Goal: Task Accomplishment & Management: Manage account settings

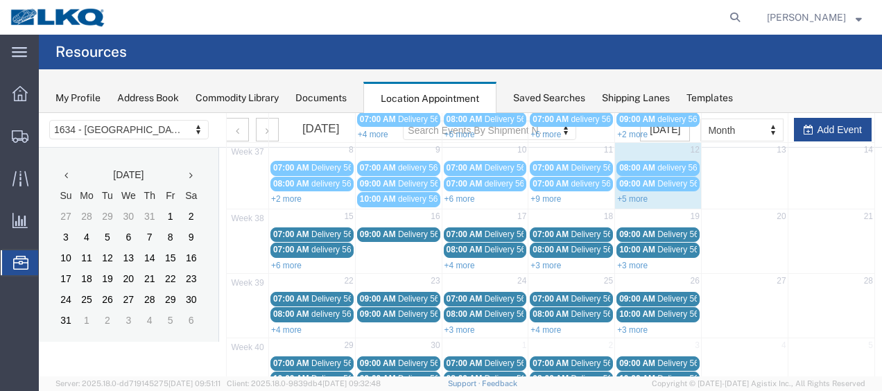
scroll to position [139, 0]
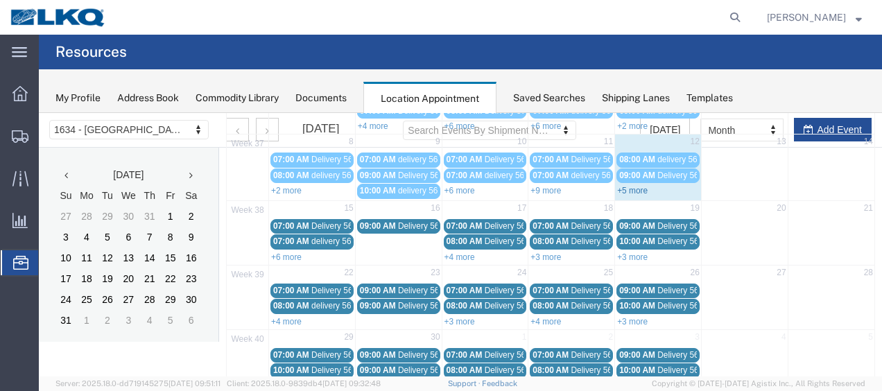
click at [632, 187] on link "+5 more" at bounding box center [632, 191] width 31 height 10
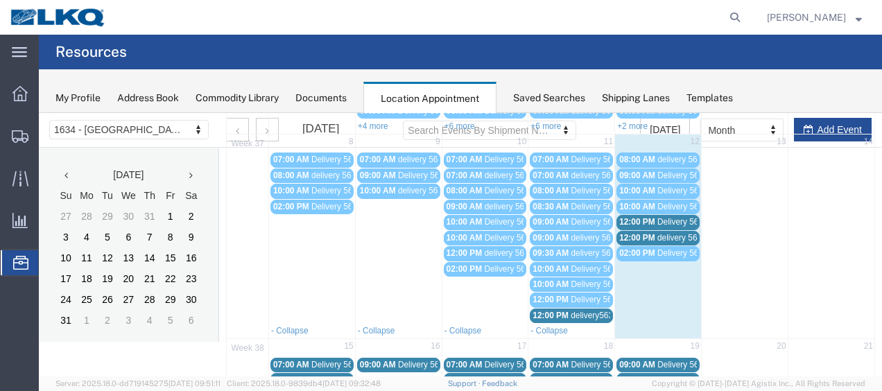
click at [644, 219] on span "12:00 PM" at bounding box center [637, 222] width 36 height 10
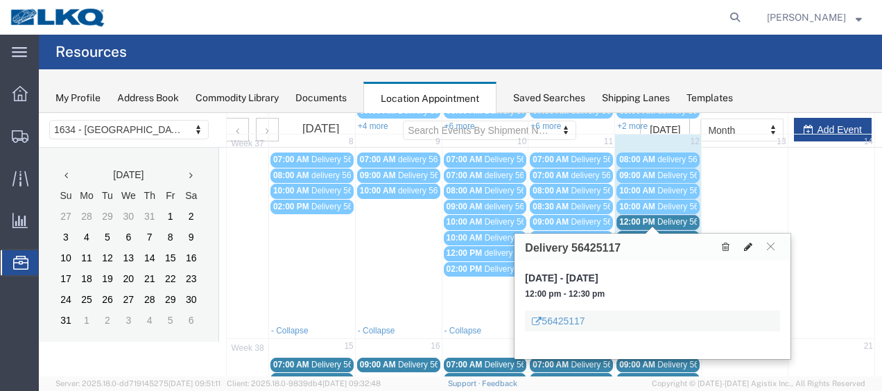
click at [748, 246] on icon at bounding box center [748, 247] width 8 height 10
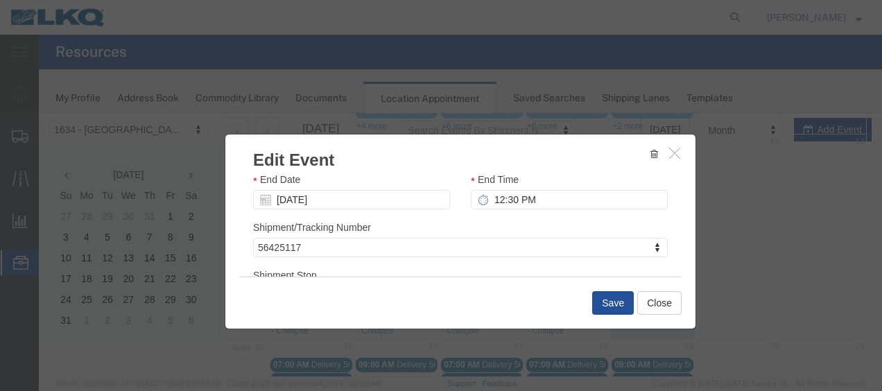
scroll to position [183, 0]
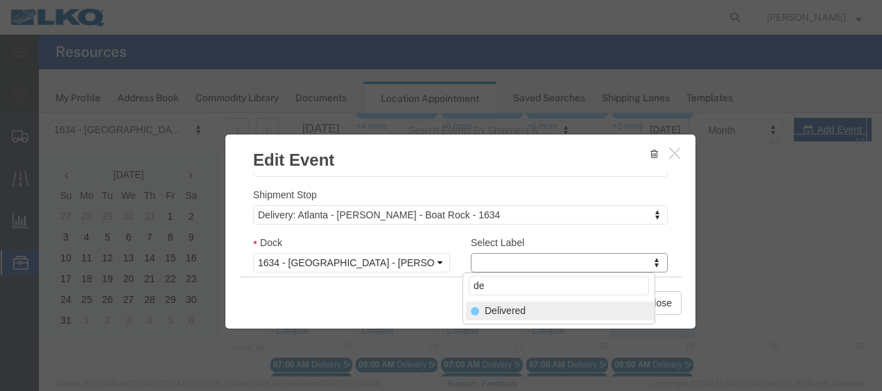
type input "de"
select select "40"
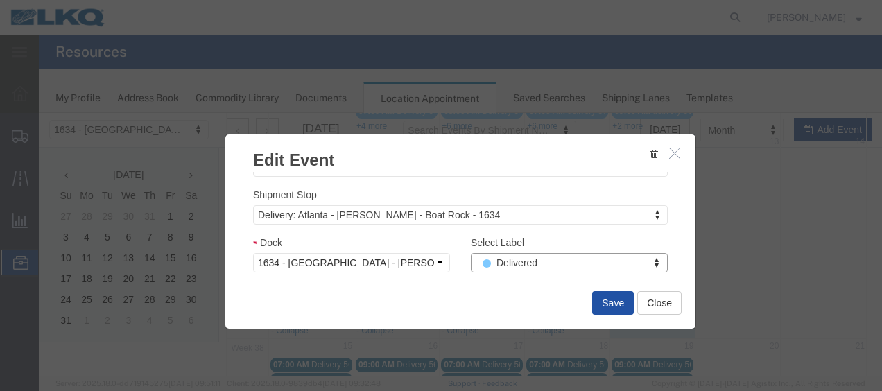
click at [610, 305] on button "Save" at bounding box center [613, 303] width 42 height 24
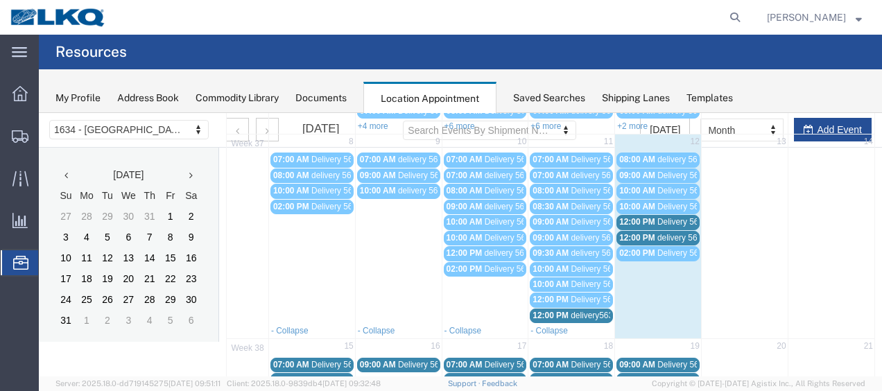
scroll to position [80, 0]
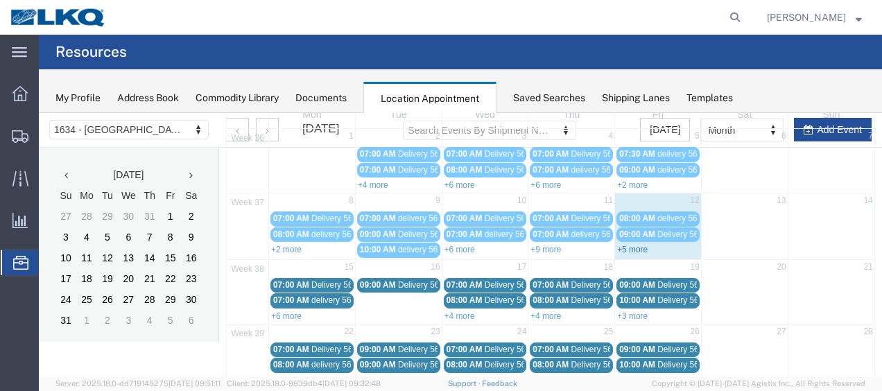
click at [631, 245] on link "+5 more" at bounding box center [632, 250] width 31 height 10
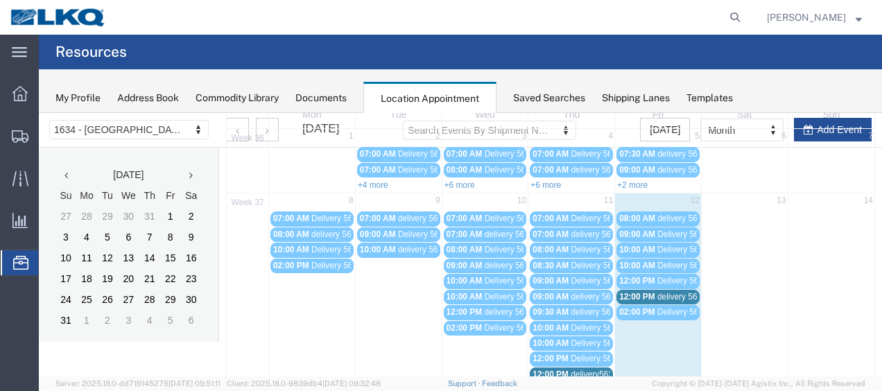
click at [556, 370] on span "12:00 PM" at bounding box center [551, 375] width 36 height 10
click at [576, 370] on span "delivery56315654" at bounding box center [603, 375] width 65 height 10
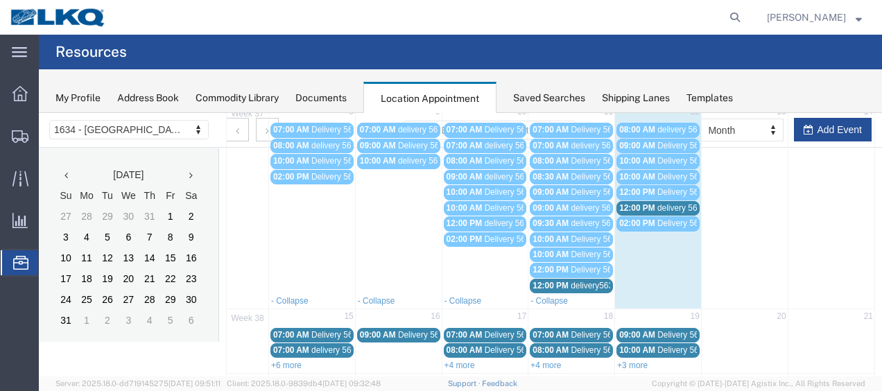
scroll to position [219, 0]
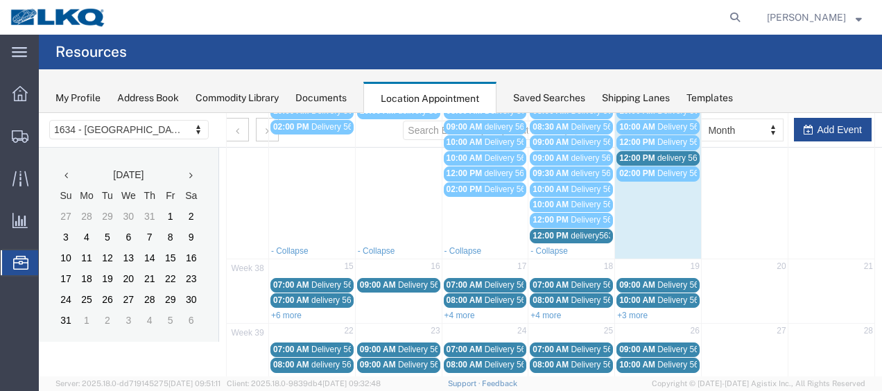
click at [571, 231] on span "delivery56315654" at bounding box center [603, 236] width 65 height 10
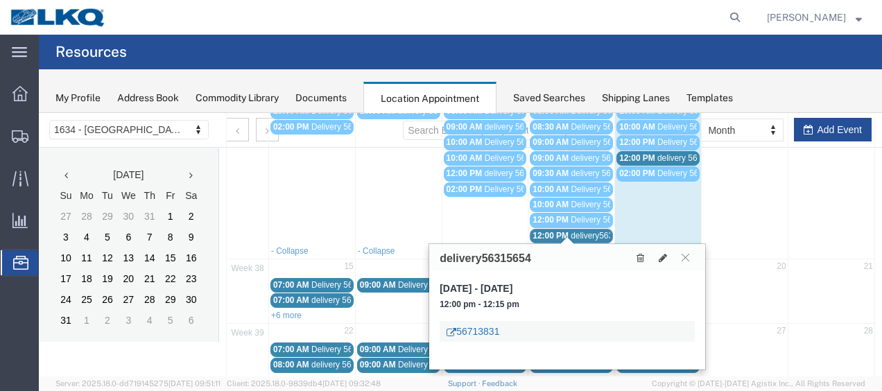
click at [474, 327] on link "56713831" at bounding box center [473, 332] width 53 height 14
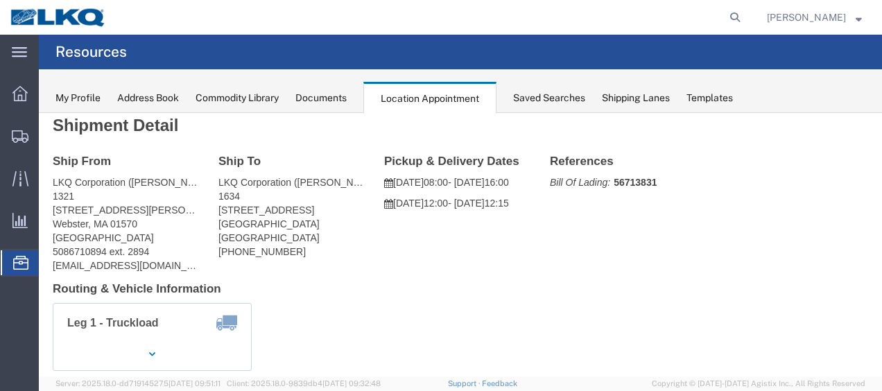
scroll to position [0, 0]
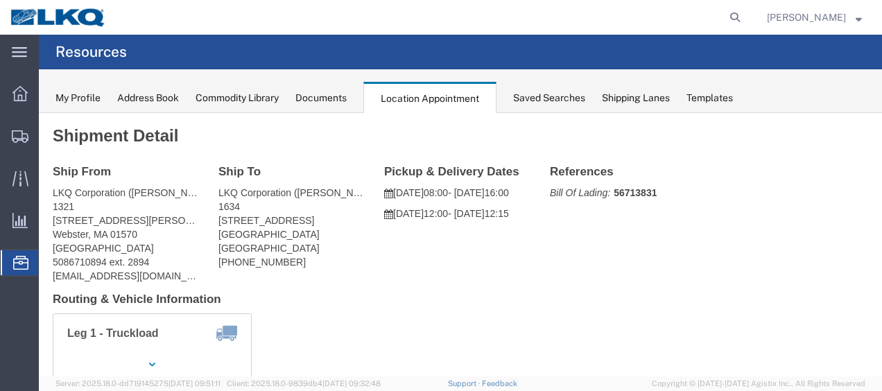
click div "Leg 1 - Truckload Vehicle 1: Standard Dry Van (53 Feet) Number of trucks: 1"
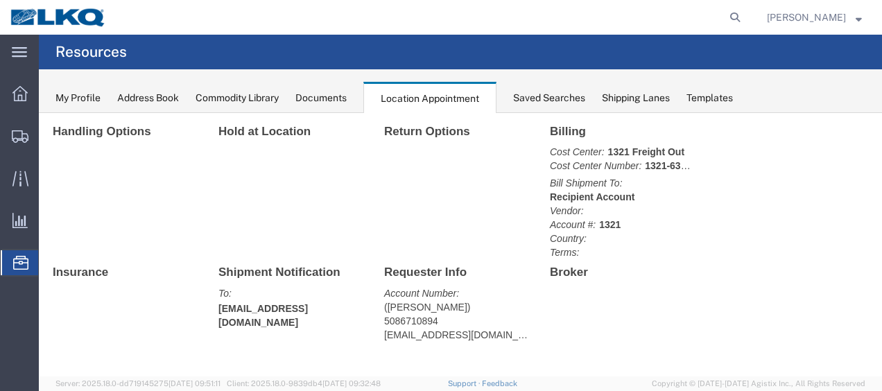
scroll to position [639, 0]
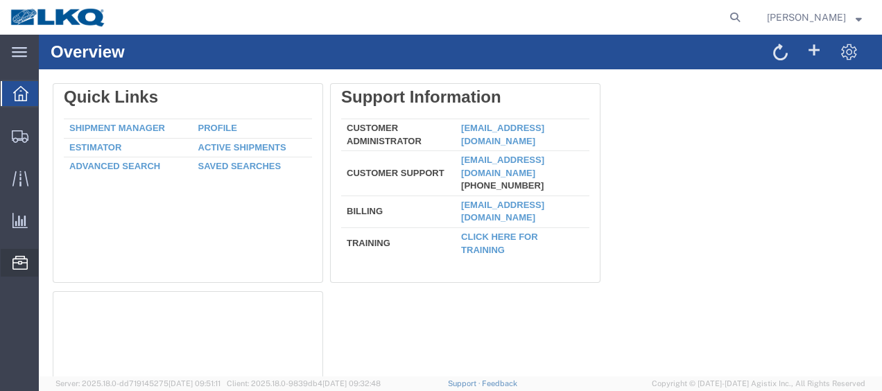
click at [0, 0] on span "Location Appointment" at bounding box center [0, 0] width 0 height 0
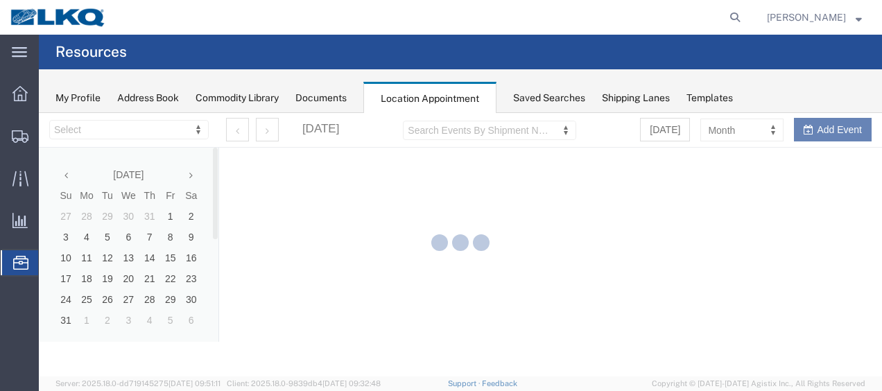
select select "28712"
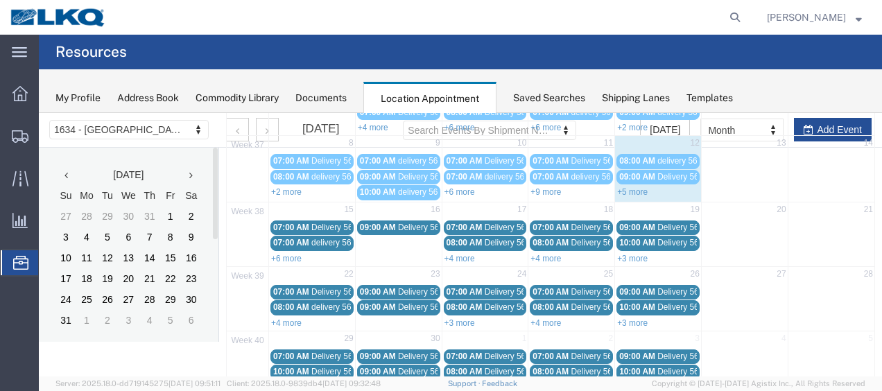
scroll to position [139, 0]
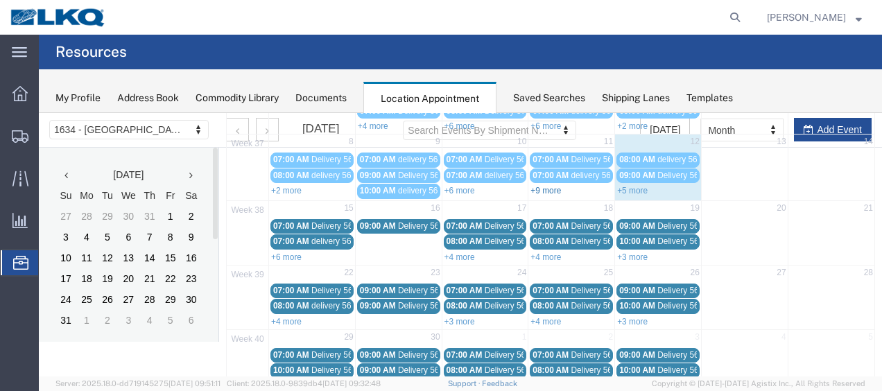
click at [549, 187] on link "+9 more" at bounding box center [546, 191] width 31 height 10
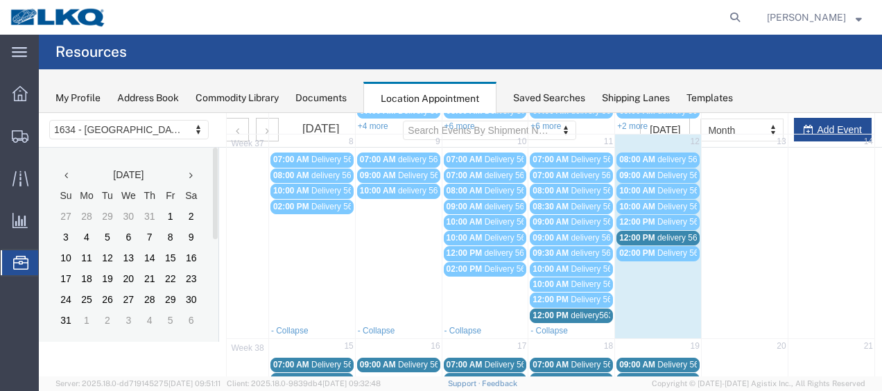
click at [571, 311] on span "delivery56315654" at bounding box center [603, 316] width 65 height 10
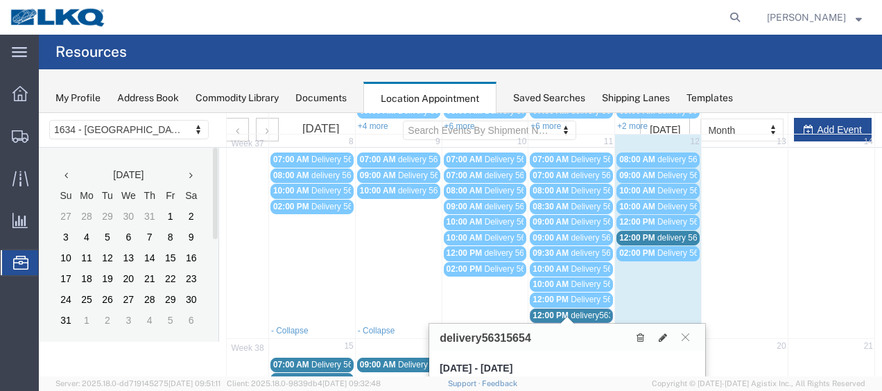
click at [571, 295] on span "Delivery 56411587" at bounding box center [605, 300] width 69 height 10
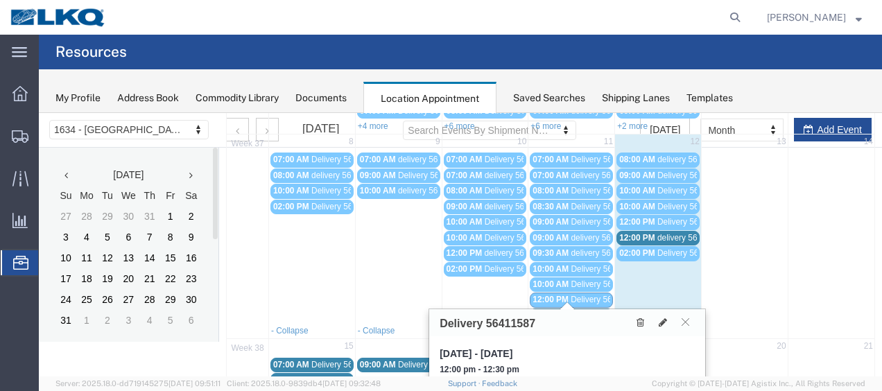
click at [637, 233] on span "12:00 PM" at bounding box center [637, 238] width 36 height 10
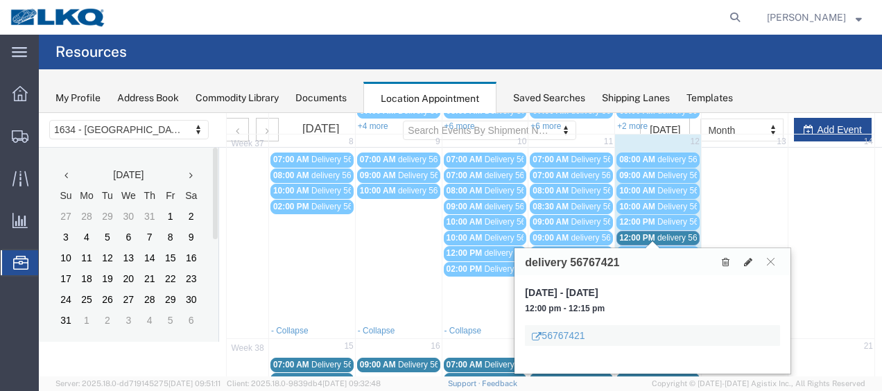
click at [637, 248] on span "02:00 PM" at bounding box center [637, 253] width 36 height 10
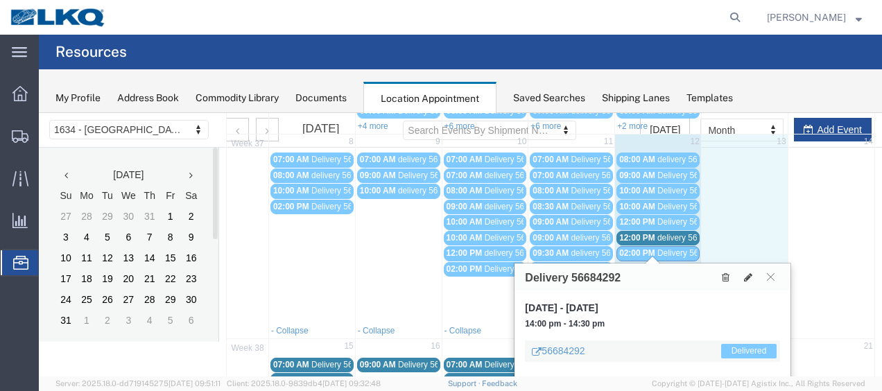
click at [741, 217] on td at bounding box center [744, 237] width 87 height 172
select select "1"
select select
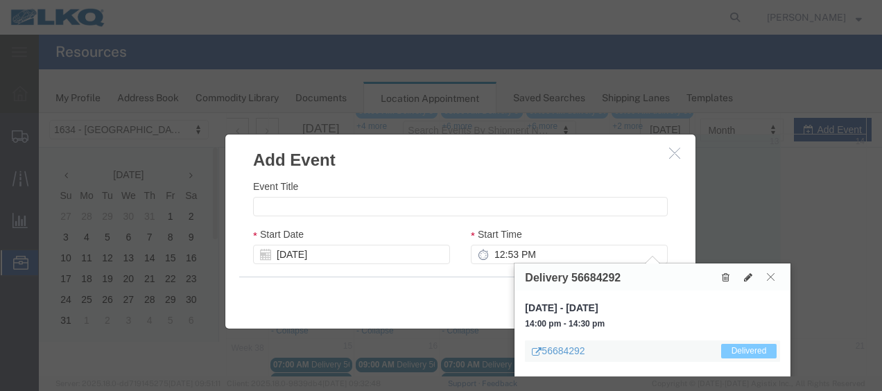
click at [771, 274] on icon at bounding box center [771, 277] width 8 height 8
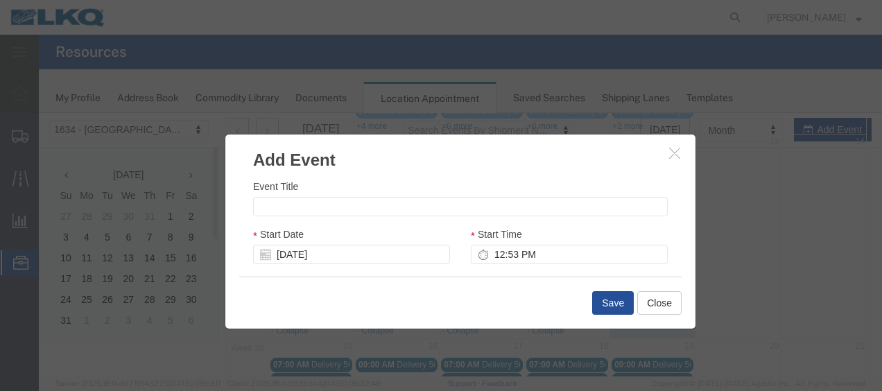
click at [670, 146] on button "button" at bounding box center [676, 153] width 17 height 17
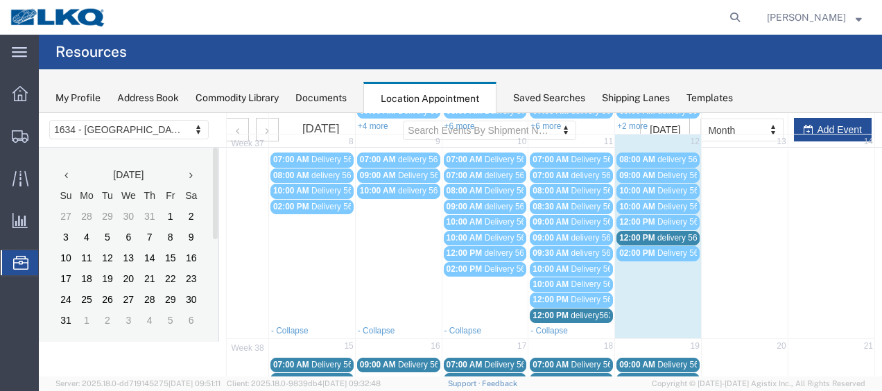
click at [571, 311] on span "delivery56315654" at bounding box center [603, 316] width 65 height 10
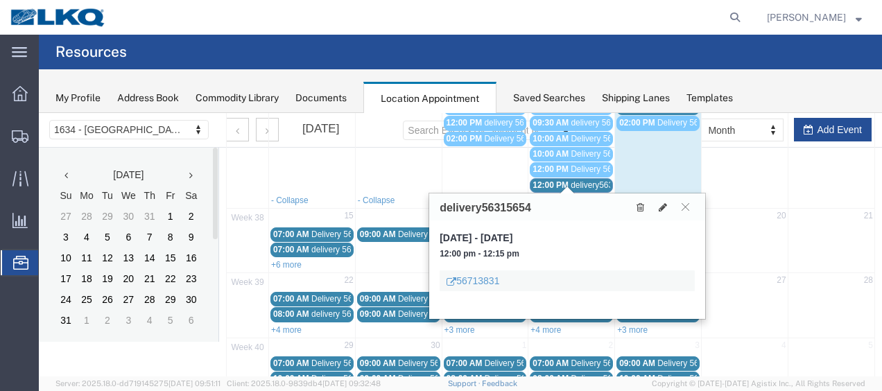
scroll to position [277, 0]
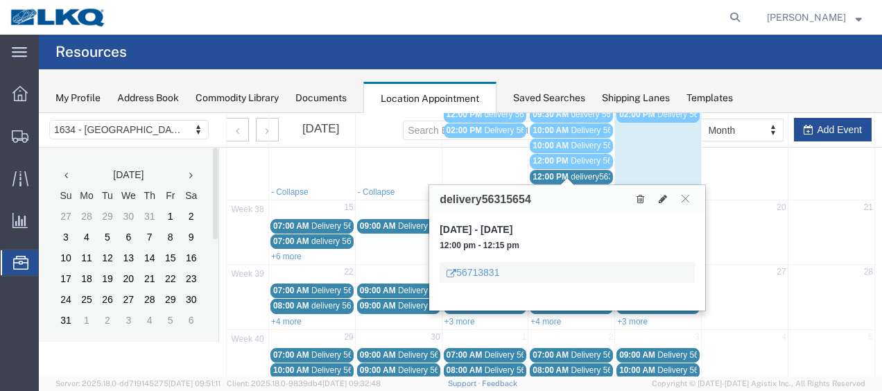
click at [536, 271] on div "56713831" at bounding box center [567, 272] width 255 height 21
click at [662, 198] on icon at bounding box center [663, 199] width 8 height 10
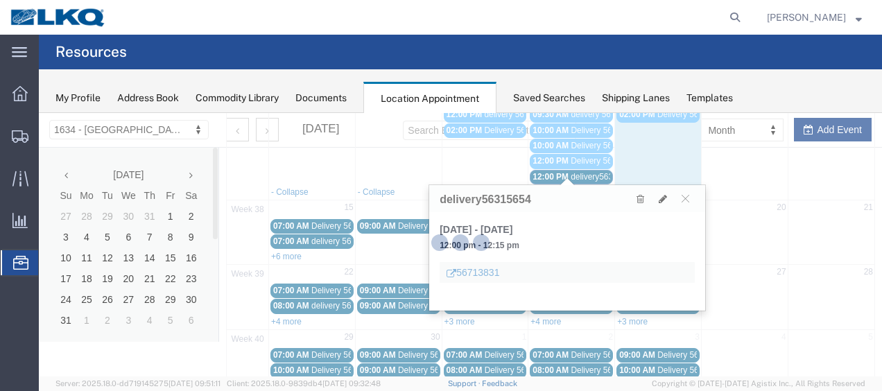
select select "1"
select select
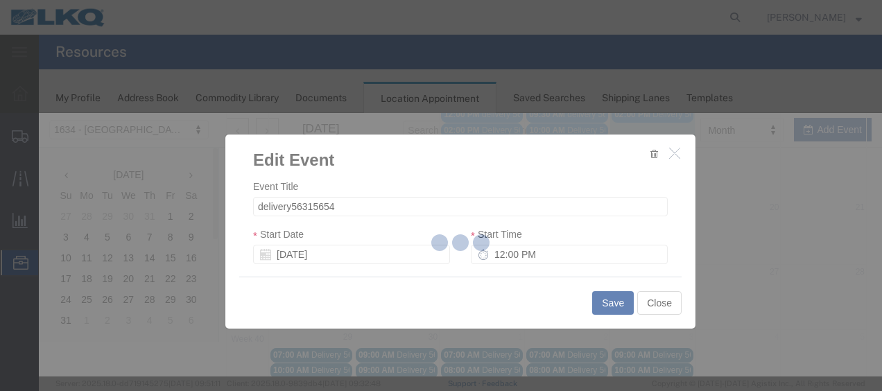
select select
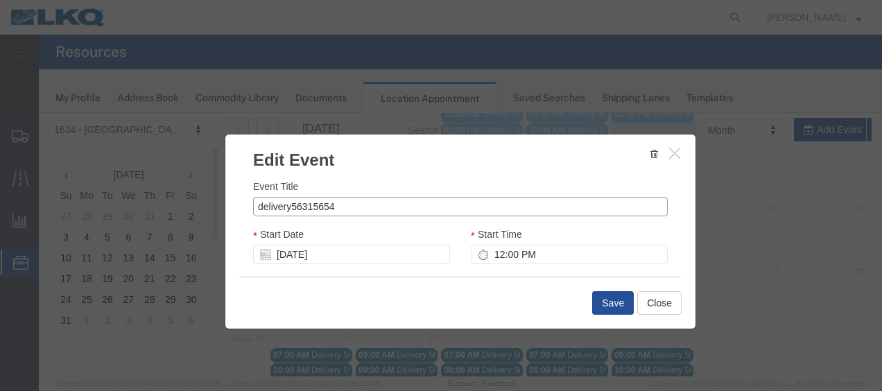
click at [370, 206] on input "delivery56315654" at bounding box center [460, 206] width 415 height 19
click at [669, 150] on icon "button" at bounding box center [674, 153] width 11 height 12
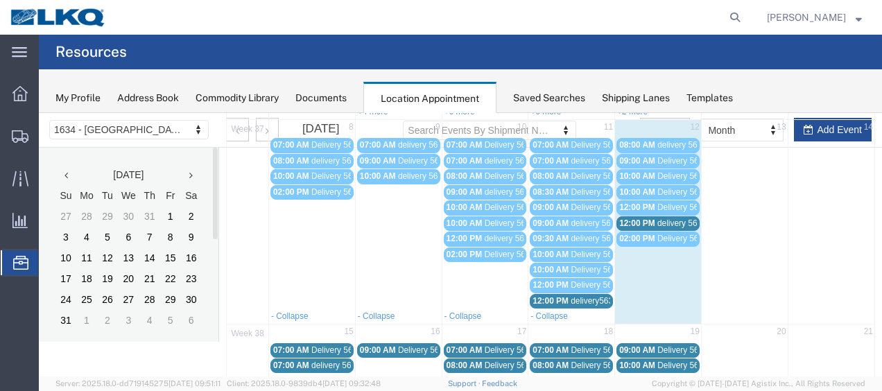
scroll to position [139, 0]
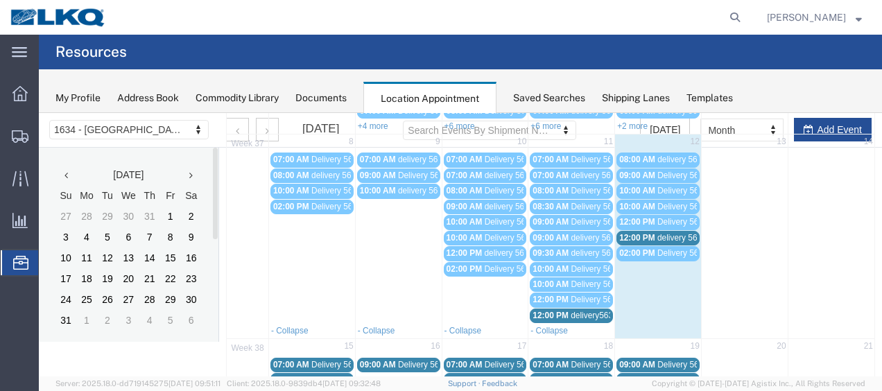
click at [649, 217] on span "12:00 PM" at bounding box center [637, 222] width 36 height 10
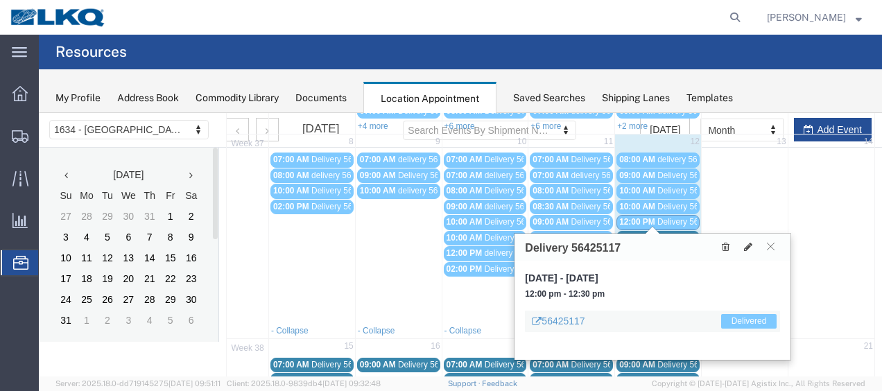
click at [658, 202] on span "Delivery 56425118" at bounding box center [692, 207] width 69 height 10
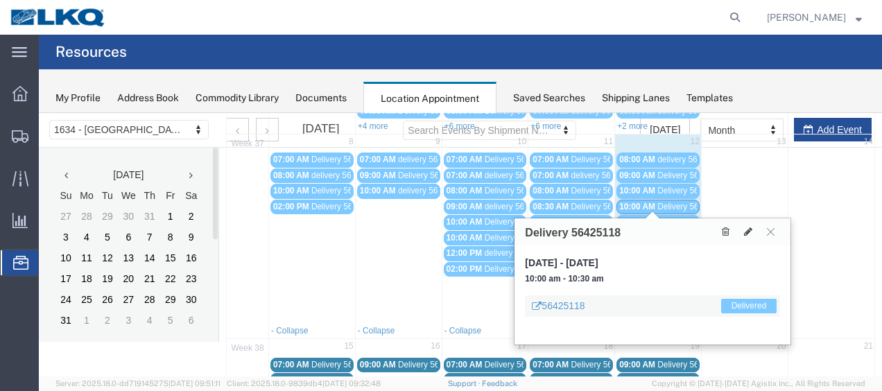
click at [651, 187] on div "10:00 AM Delivery 56411600" at bounding box center [658, 191] width 78 height 10
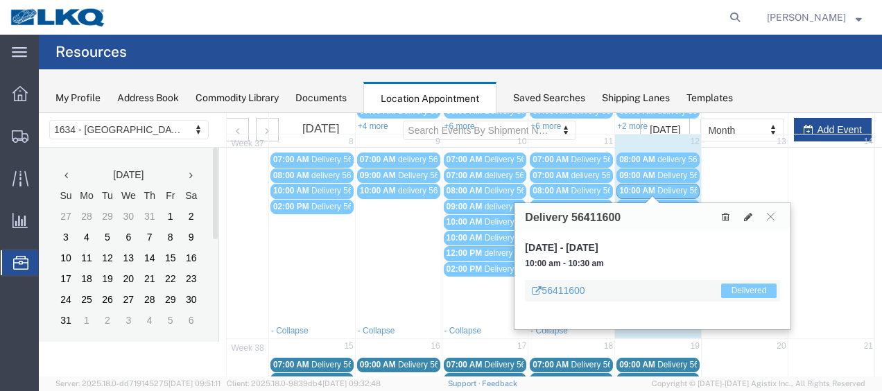
click at [648, 156] on span "08:00 AM" at bounding box center [637, 160] width 36 height 10
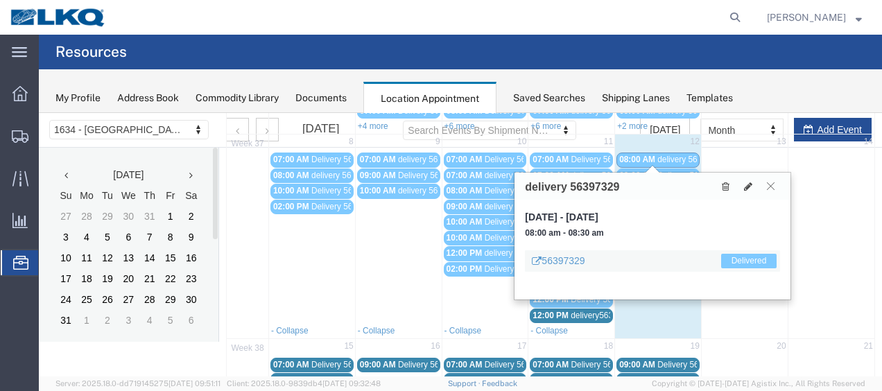
click at [772, 183] on icon at bounding box center [771, 186] width 8 height 8
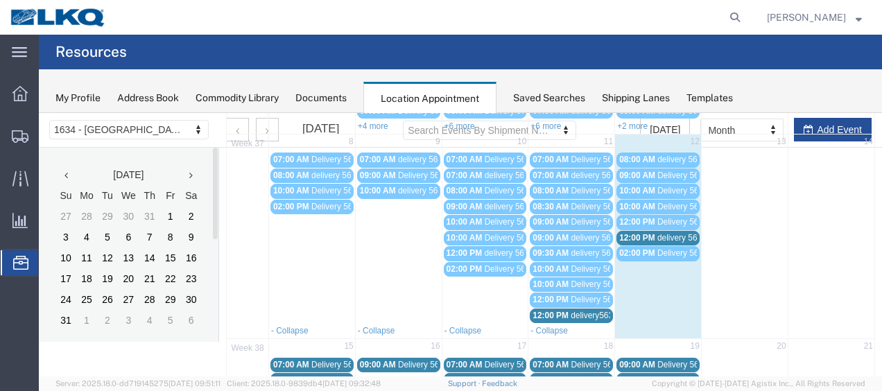
click at [571, 311] on span "delivery56315654" at bounding box center [603, 316] width 65 height 10
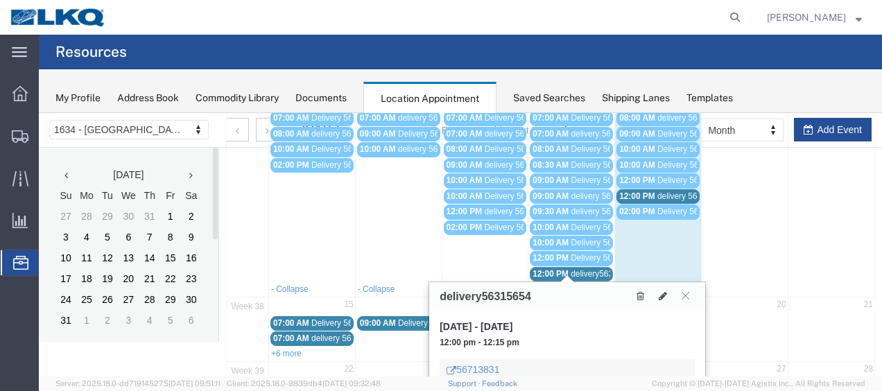
scroll to position [208, 0]
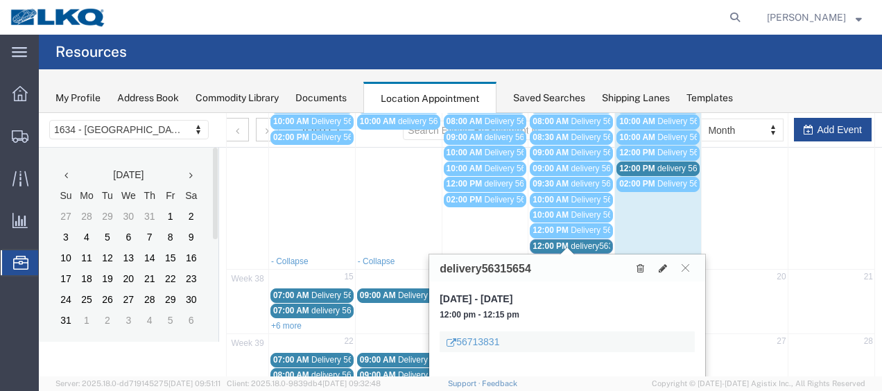
click at [511, 337] on div "56713831" at bounding box center [567, 342] width 255 height 21
click at [453, 339] on icon at bounding box center [452, 344] width 10 height 10
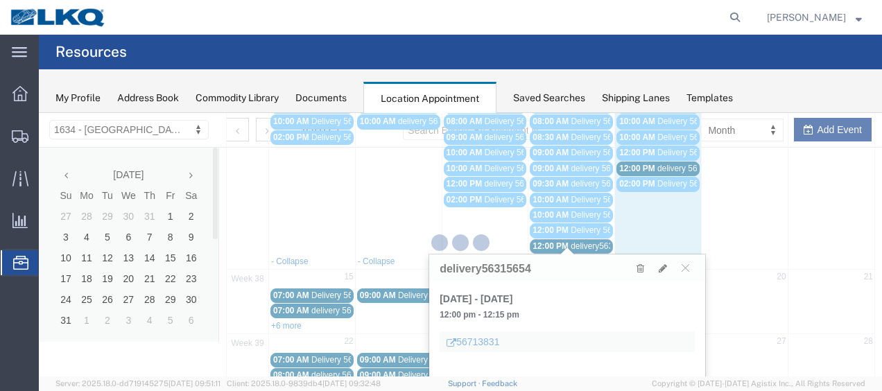
click at [502, 342] on div at bounding box center [461, 245] width 844 height 264
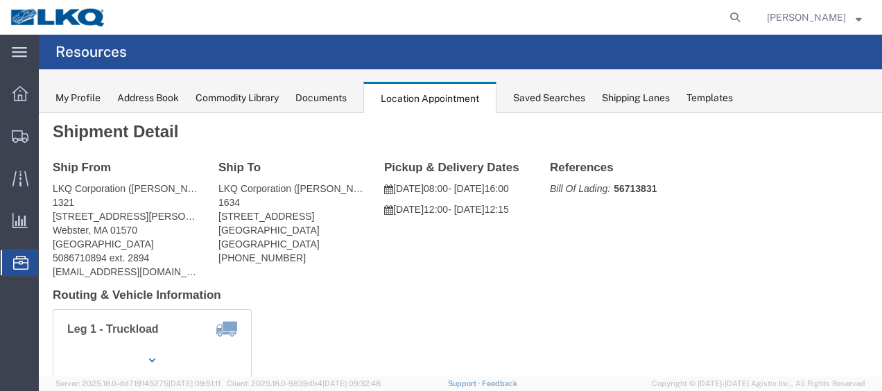
scroll to position [0, 0]
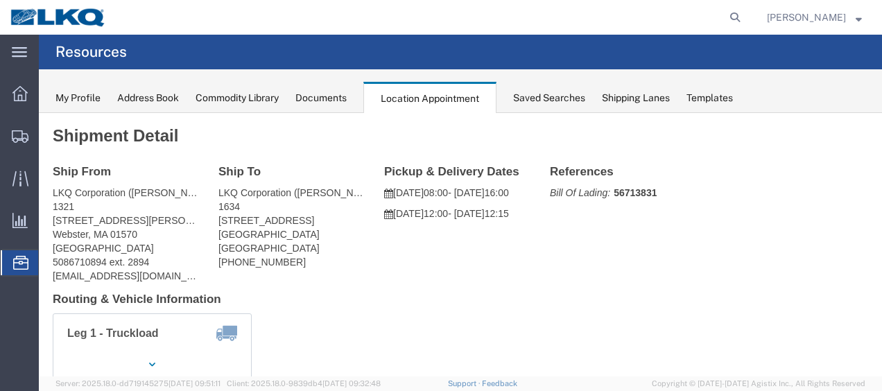
click at [0, 0] on span "Location Appointment" at bounding box center [0, 0] width 0 height 0
click div "Shipment Detail Ship From LKQ Corporation ([PERSON_NAME]) [STREET_ADDRESS][PERS…"
click at [40, 262] on span "Resources" at bounding box center [43, 263] width 11 height 28
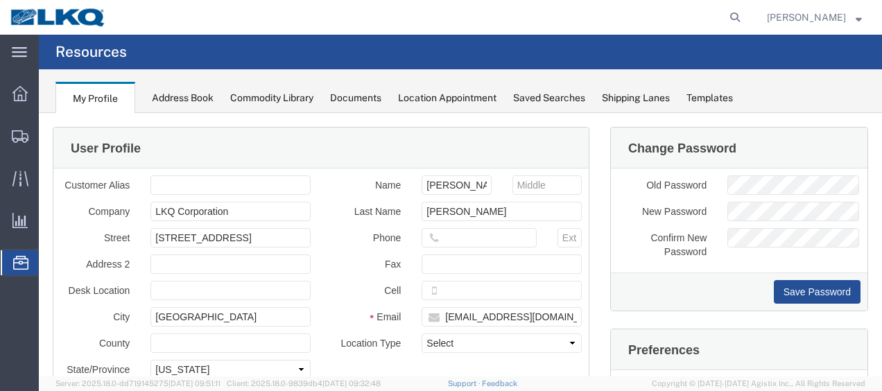
click at [0, 0] on span "Location Appointment" at bounding box center [0, 0] width 0 height 0
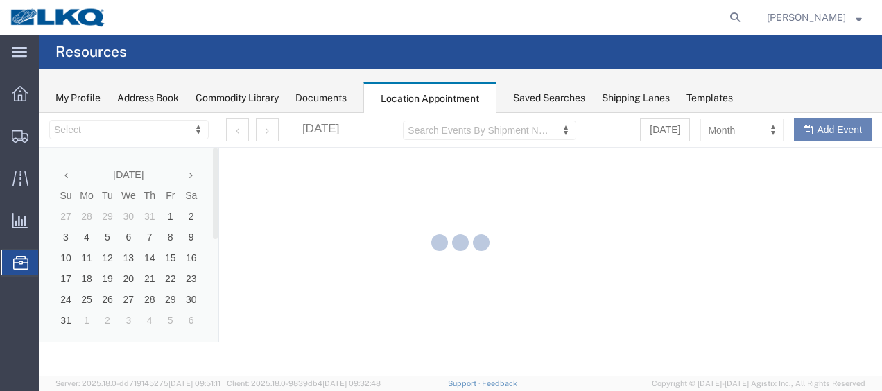
select select "28712"
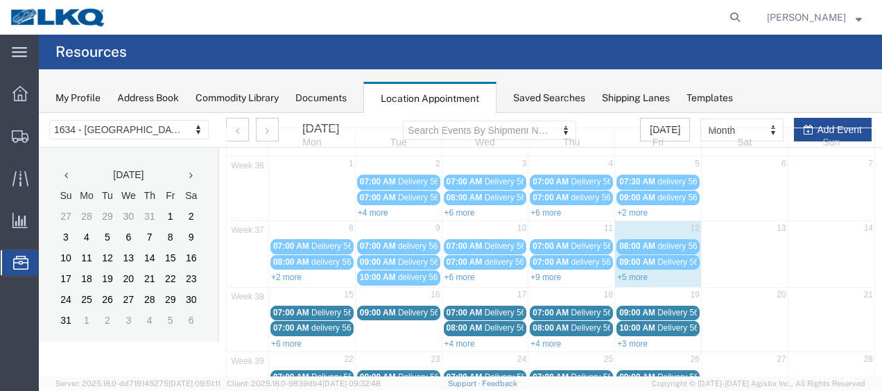
scroll to position [139, 0]
